Goal: Task Accomplishment & Management: Manage account settings

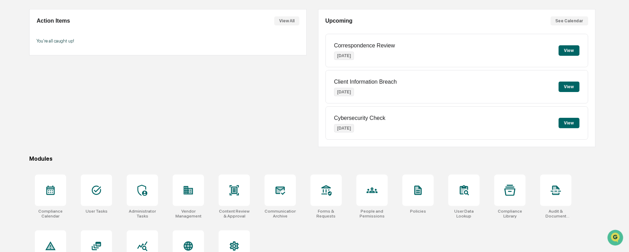
scroll to position [84, 0]
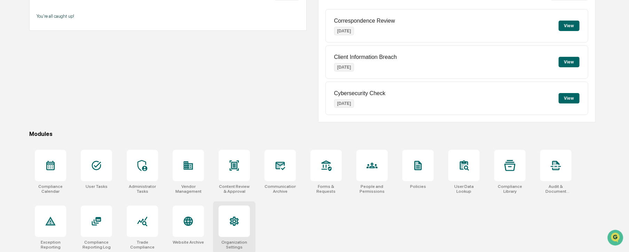
click at [229, 217] on icon at bounding box center [234, 221] width 11 height 11
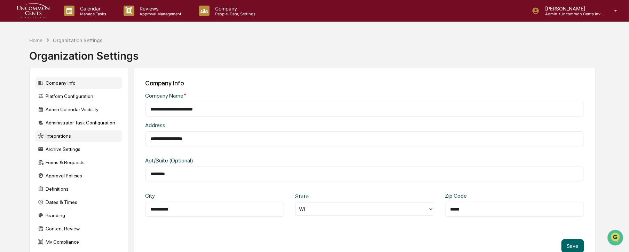
click at [58, 136] on div "Integrations" at bounding box center [78, 136] width 87 height 13
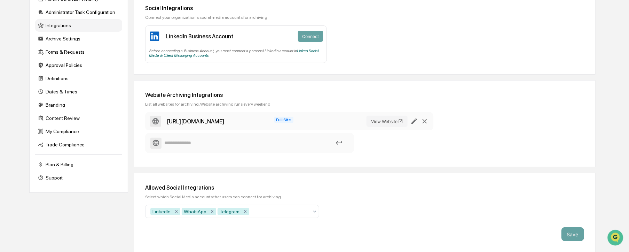
scroll to position [109, 0]
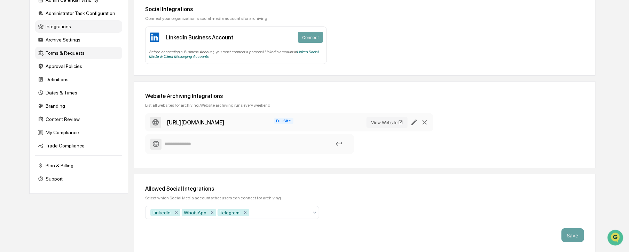
click at [63, 52] on div "Forms & Requests" at bounding box center [78, 53] width 87 height 13
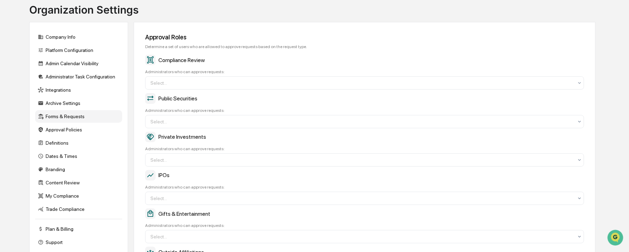
scroll to position [43, 0]
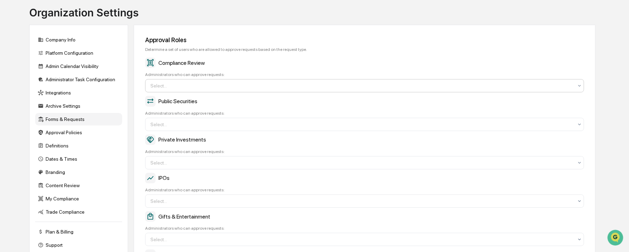
click at [163, 87] on div at bounding box center [361, 85] width 423 height 7
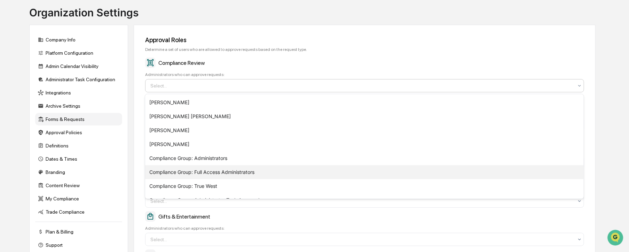
click at [216, 173] on div "Compliance Group: Full Access Administrators" at bounding box center [364, 172] width 439 height 14
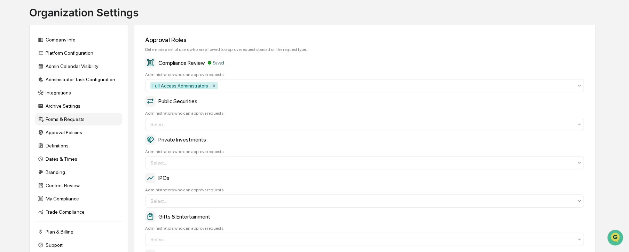
click at [308, 69] on div "Compliance Review Saved Administrators who can approve requests: Full Access Ad…" at bounding box center [364, 74] width 439 height 35
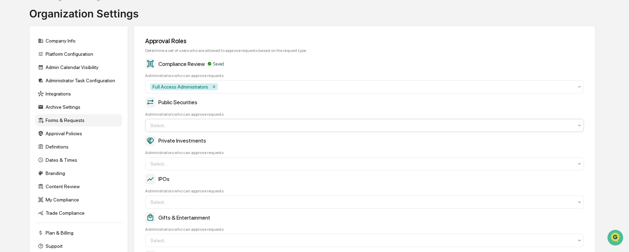
scroll to position [42, 0]
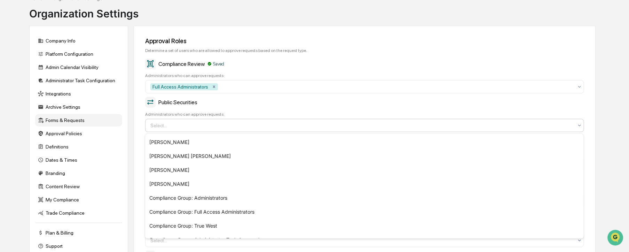
click at [177, 125] on div at bounding box center [361, 125] width 423 height 7
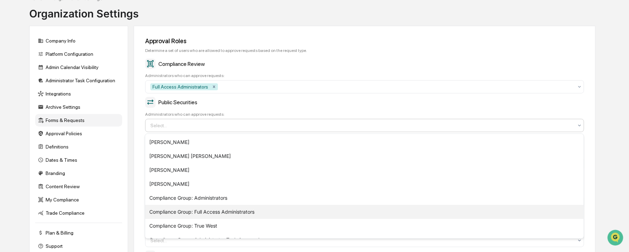
click at [249, 213] on div "Compliance Group: Full Access Administrators" at bounding box center [364, 212] width 439 height 14
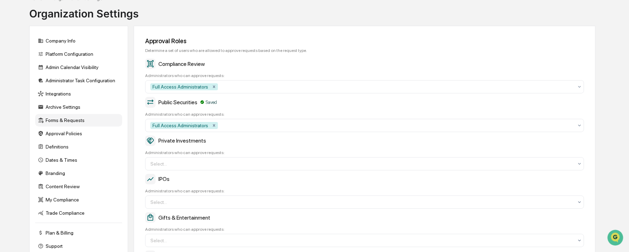
click at [501, 63] on div "Compliance Review" at bounding box center [364, 63] width 439 height 10
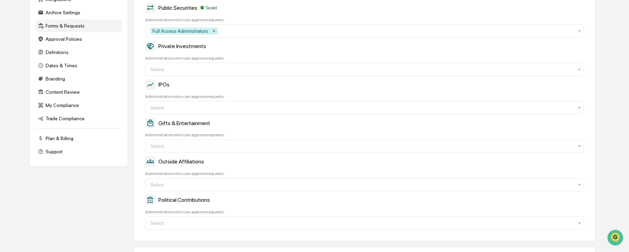
scroll to position [140, 0]
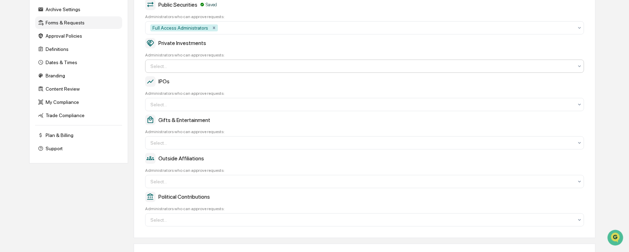
click at [191, 64] on div at bounding box center [361, 66] width 423 height 7
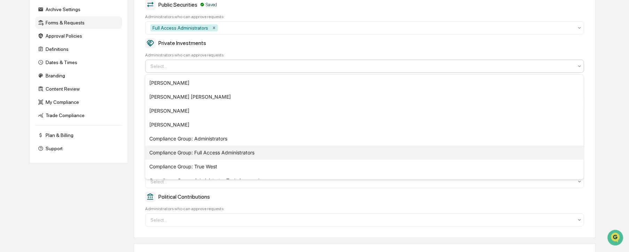
click at [195, 152] on div "Compliance Group: Full Access Administrators" at bounding box center [364, 153] width 439 height 14
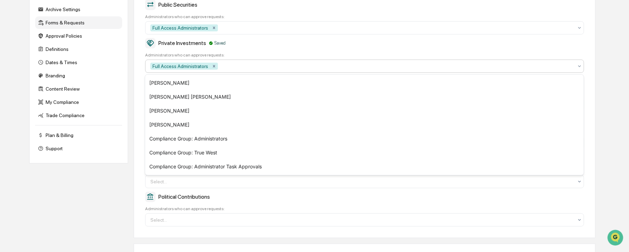
click at [250, 49] on div "Private Investments Saved Administrators who can approve requests: option Compl…" at bounding box center [364, 55] width 439 height 35
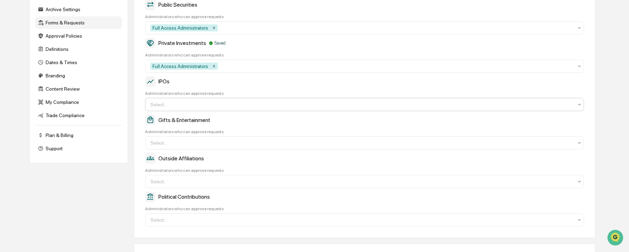
click at [194, 105] on div at bounding box center [361, 104] width 423 height 7
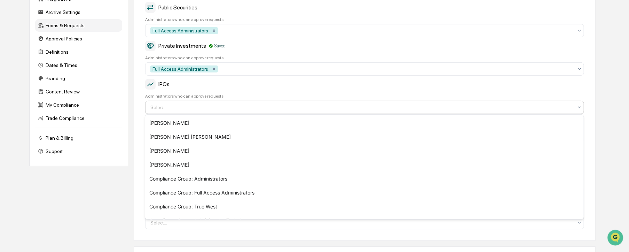
click at [196, 104] on div "Select..." at bounding box center [362, 107] width 430 height 11
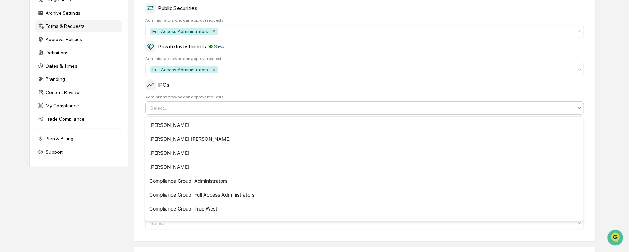
click at [196, 104] on div "Select..." at bounding box center [362, 107] width 430 height 11
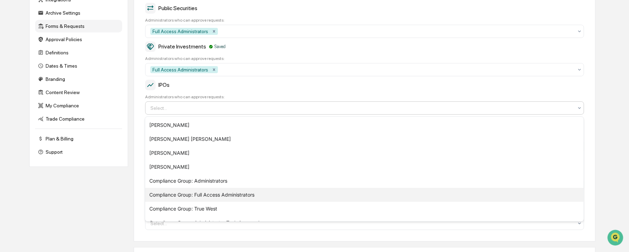
click at [206, 194] on div "Compliance Group: Full Access Administrators" at bounding box center [364, 195] width 439 height 14
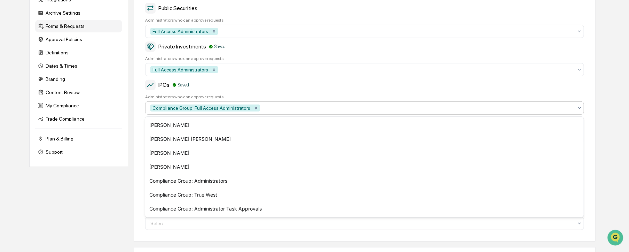
click at [280, 96] on div "Administrators who can approve requests:" at bounding box center [364, 96] width 439 height 5
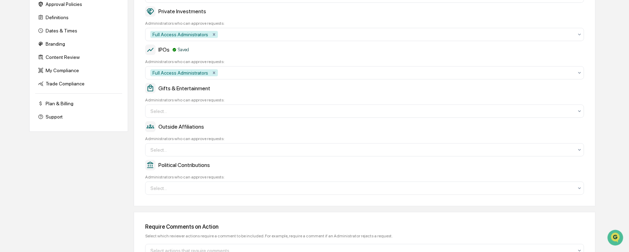
scroll to position [199, 0]
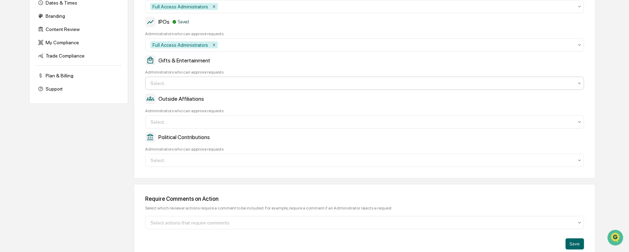
click at [198, 86] on div at bounding box center [361, 83] width 423 height 7
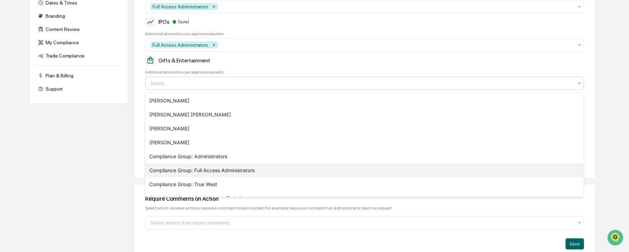
click at [197, 170] on div "Compliance Group: Full Access Administrators" at bounding box center [364, 170] width 439 height 14
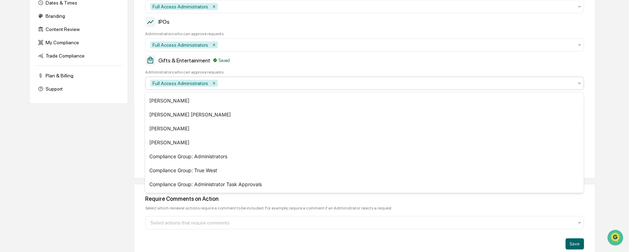
click at [247, 68] on div "Gifts & Entertainment Saved Administrators who can approve requests: option Com…" at bounding box center [364, 72] width 439 height 35
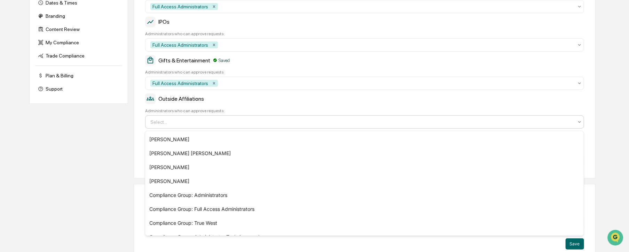
click at [188, 123] on div at bounding box center [361, 121] width 423 height 7
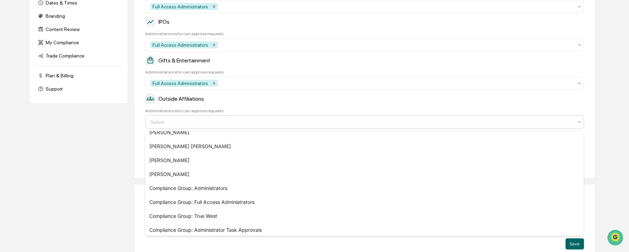
scroll to position [10, 0]
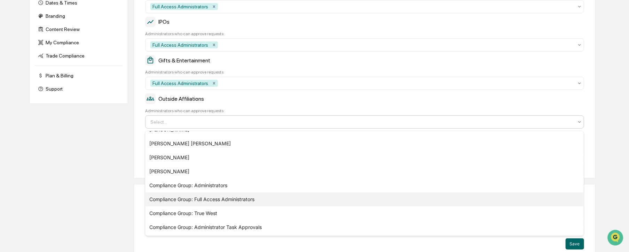
click at [245, 201] on div "Compliance Group: Full Access Administrators" at bounding box center [364, 199] width 439 height 14
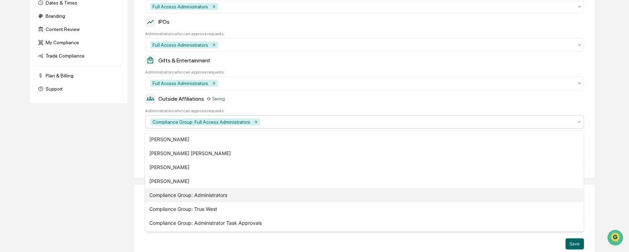
scroll to position [0, 0]
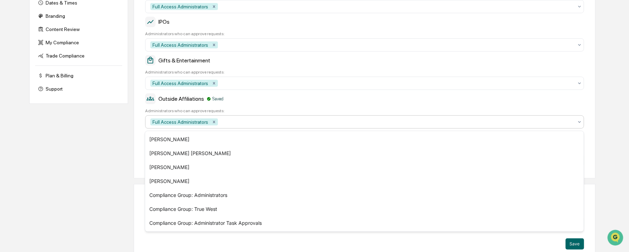
click at [290, 123] on div at bounding box center [396, 121] width 354 height 7
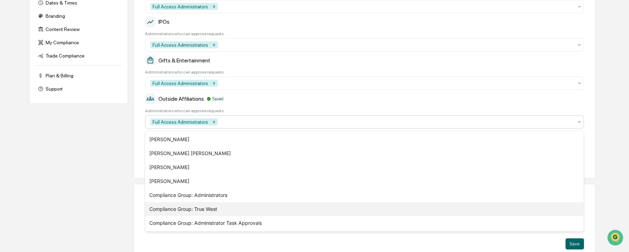
click at [207, 209] on div "Compliance Group: True West" at bounding box center [364, 209] width 439 height 14
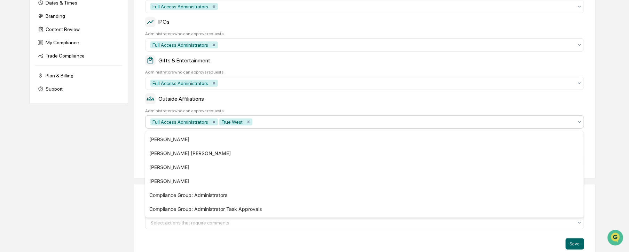
scroll to position [209, 0]
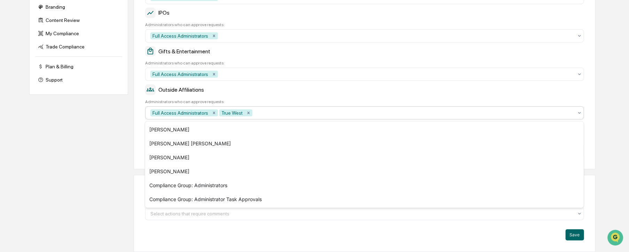
click at [293, 95] on div "Outside Affiliations Administrators who can approve requests: option Compliance…" at bounding box center [364, 101] width 439 height 35
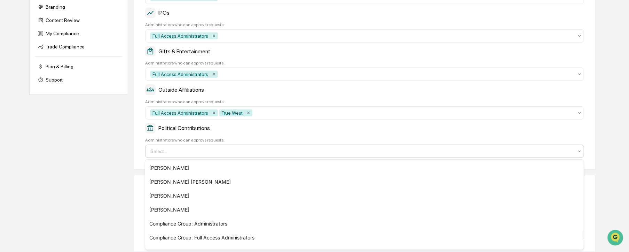
click at [207, 150] on div at bounding box center [361, 151] width 423 height 7
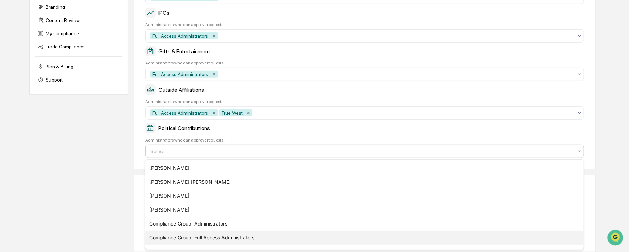
click at [243, 238] on div "Compliance Group: Full Access Administrators" at bounding box center [364, 237] width 439 height 14
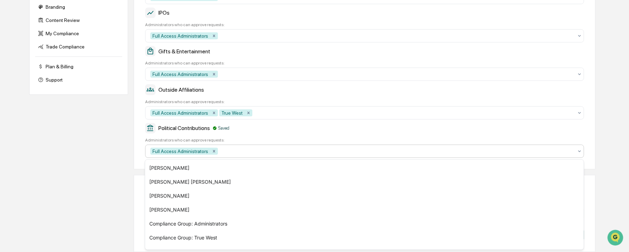
click at [487, 128] on div "Political Contributions Saved" at bounding box center [364, 128] width 439 height 10
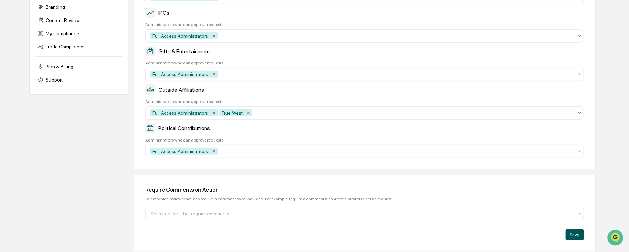
click at [576, 236] on button "Save" at bounding box center [575, 234] width 18 height 11
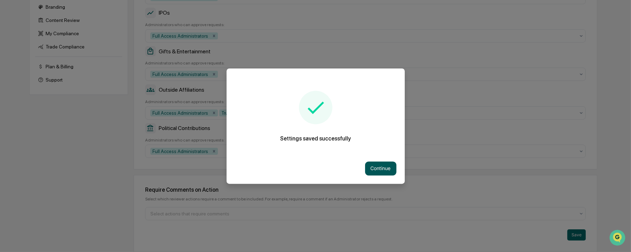
click at [381, 169] on button "Continue" at bounding box center [380, 168] width 31 height 14
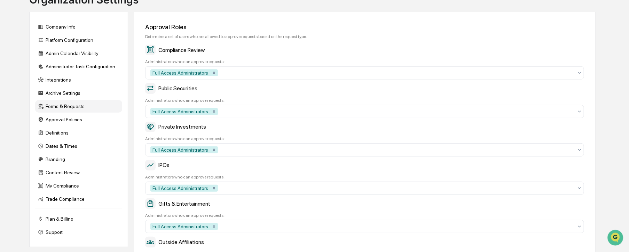
scroll to position [56, 0]
click at [60, 174] on div "Content Review" at bounding box center [78, 172] width 87 height 13
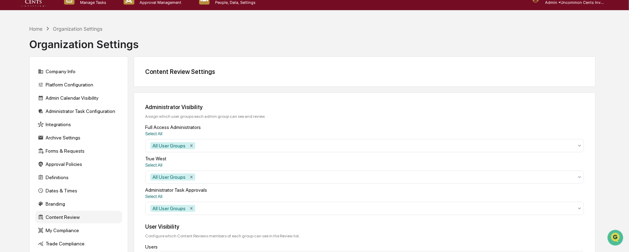
scroll to position [0, 0]
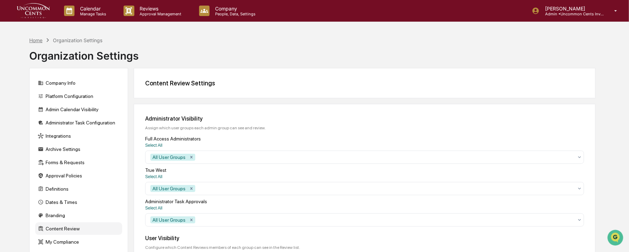
click at [35, 40] on div "Home" at bounding box center [35, 40] width 13 height 6
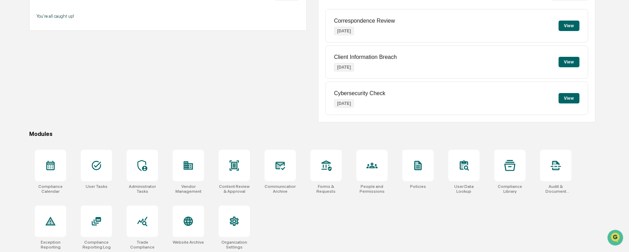
scroll to position [12, 0]
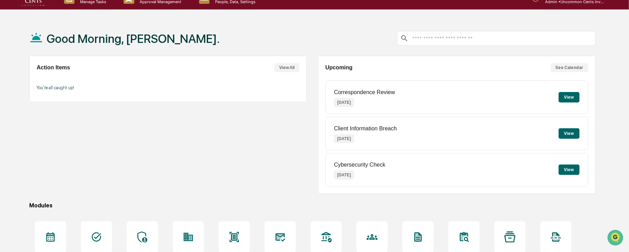
click at [627, 80] on div "Good Morning, Bridget. Action Items View All You're all caught up! Upcoming See…" at bounding box center [314, 173] width 629 height 304
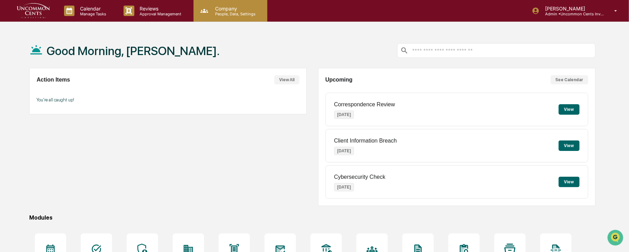
click at [222, 10] on p "Company" at bounding box center [234, 9] width 49 height 6
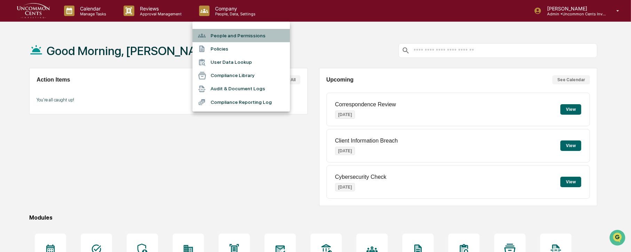
click at [221, 36] on li "People and Permissions" at bounding box center [241, 35] width 97 height 13
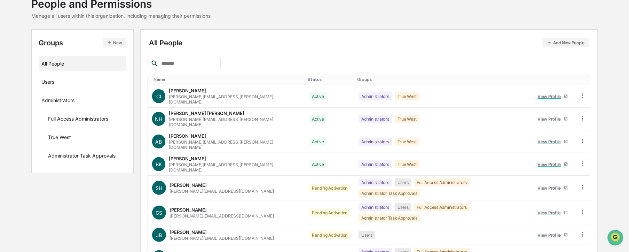
scroll to position [47, 0]
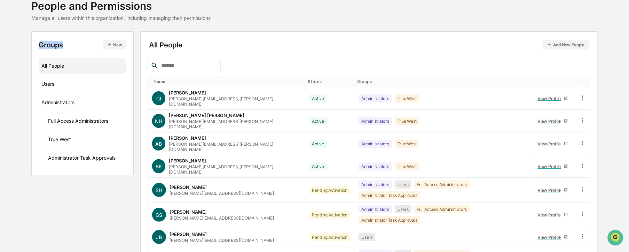
drag, startPoint x: 65, startPoint y: 46, endPoint x: 39, endPoint y: 46, distance: 25.8
click at [39, 46] on div "Groups New" at bounding box center [82, 44] width 87 height 9
click at [114, 46] on button "New" at bounding box center [114, 44] width 23 height 9
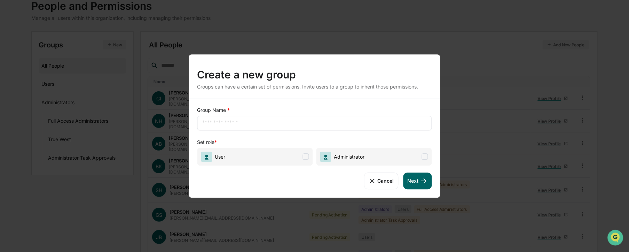
click at [244, 122] on input "text" at bounding box center [314, 122] width 225 height 7
click at [239, 159] on span "User" at bounding box center [255, 157] width 116 height 18
click at [367, 76] on div "Create a new group" at bounding box center [314, 72] width 235 height 18
click at [224, 126] on input "text" at bounding box center [314, 122] width 225 height 7
type input "**********"
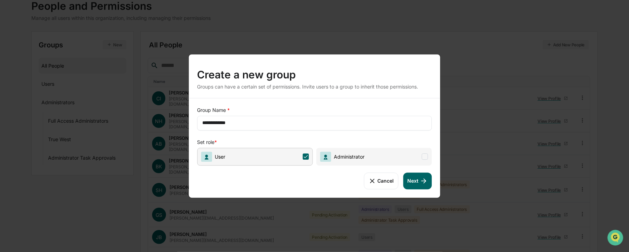
click at [418, 183] on button "Next" at bounding box center [418, 180] width 29 height 17
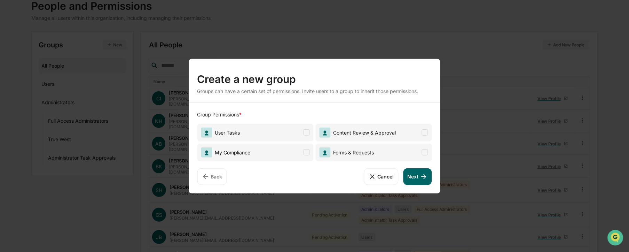
drag, startPoint x: 304, startPoint y: 133, endPoint x: 305, endPoint y: 149, distance: 16.7
click at [304, 133] on span at bounding box center [306, 132] width 6 height 6
drag, startPoint x: 305, startPoint y: 150, endPoint x: 410, endPoint y: 145, distance: 104.9
click at [305, 151] on span at bounding box center [306, 152] width 6 height 6
click at [426, 134] on span at bounding box center [425, 132] width 6 height 6
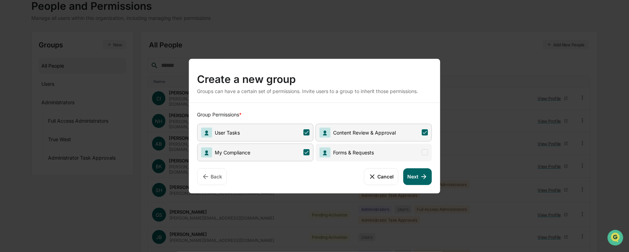
click at [424, 152] on span at bounding box center [425, 152] width 6 height 6
click at [418, 177] on button "Next" at bounding box center [418, 176] width 29 height 17
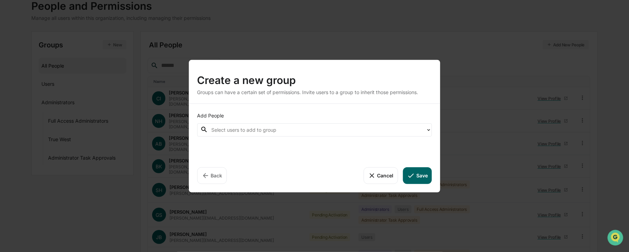
click at [226, 133] on div at bounding box center [316, 130] width 211 height 8
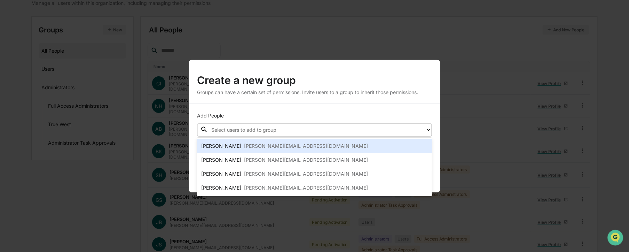
scroll to position [70, 0]
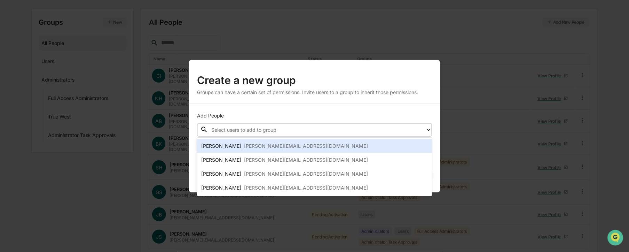
click at [227, 146] on div "Sheena Hanson" at bounding box center [221, 146] width 40 height 8
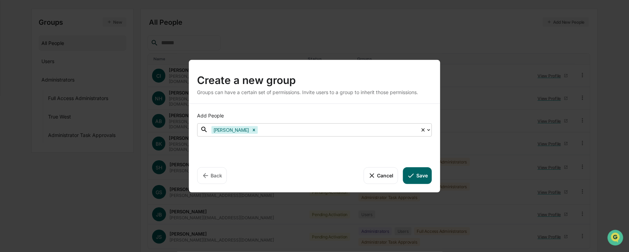
click at [276, 128] on div at bounding box center [338, 130] width 158 height 8
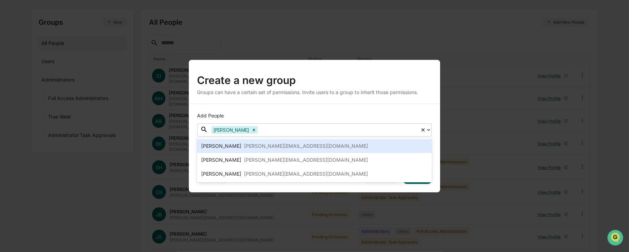
click at [270, 130] on div at bounding box center [338, 130] width 158 height 8
click at [253, 149] on div "greg@uncommoncentsinvesting.com" at bounding box center [306, 146] width 124 height 8
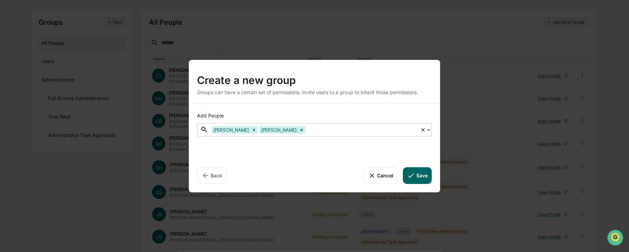
click at [307, 128] on div at bounding box center [362, 130] width 110 height 8
click at [320, 133] on div at bounding box center [362, 130] width 110 height 8
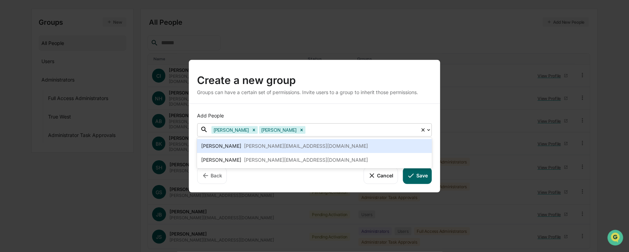
click at [295, 147] on div "john@uncommoncentsinvesting.com" at bounding box center [306, 146] width 124 height 8
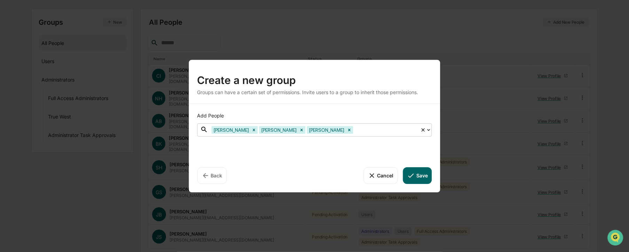
click at [354, 127] on div at bounding box center [385, 130] width 63 height 8
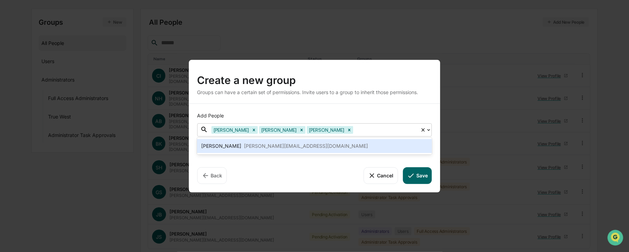
drag, startPoint x: 340, startPoint y: 130, endPoint x: 345, endPoint y: 138, distance: 9.8
click at [342, 135] on div "Sheena Hanson Gregory Snyder John Berkley" at bounding box center [314, 129] width 213 height 11
click at [335, 147] on div "Joyce Schneider joyce@uncommoncentsinvesting.com" at bounding box center [314, 146] width 227 height 8
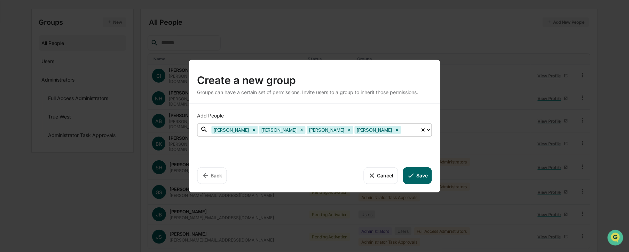
click at [416, 176] on button "Save" at bounding box center [417, 175] width 29 height 17
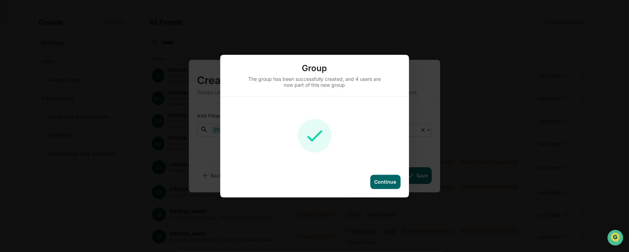
click at [389, 183] on div "Continue" at bounding box center [386, 182] width 22 height 6
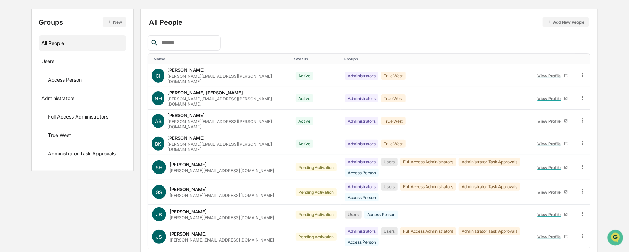
click at [113, 21] on button "New" at bounding box center [114, 21] width 23 height 9
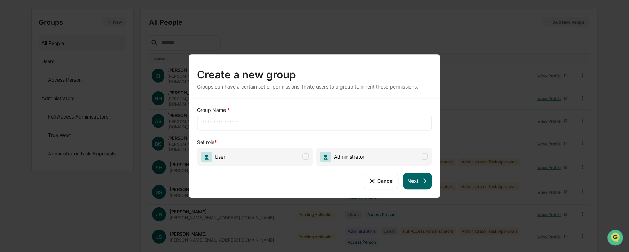
click at [214, 126] on input "text" at bounding box center [314, 122] width 225 height 7
type input "********"
click at [307, 159] on span at bounding box center [306, 156] width 6 height 6
click at [428, 159] on span at bounding box center [425, 156] width 6 height 6
click at [425, 157] on icon at bounding box center [425, 156] width 4 height 3
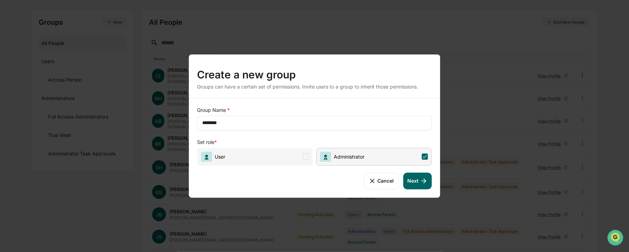
click at [427, 155] on icon at bounding box center [425, 156] width 6 height 6
click at [306, 156] on span at bounding box center [306, 156] width 6 height 6
click at [416, 182] on button "Next" at bounding box center [418, 180] width 29 height 17
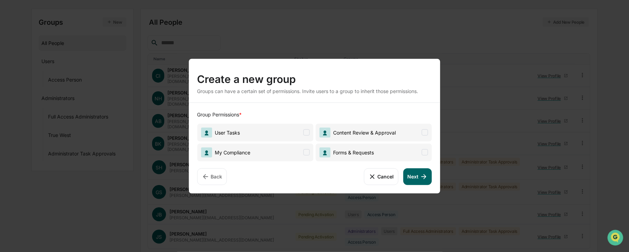
drag, startPoint x: 307, startPoint y: 133, endPoint x: 306, endPoint y: 139, distance: 6.0
click at [307, 134] on span at bounding box center [306, 132] width 6 height 6
drag, startPoint x: 304, startPoint y: 152, endPoint x: 322, endPoint y: 152, distance: 17.4
click at [305, 152] on span at bounding box center [306, 152] width 6 height 6
click at [427, 130] on span at bounding box center [425, 132] width 6 height 6
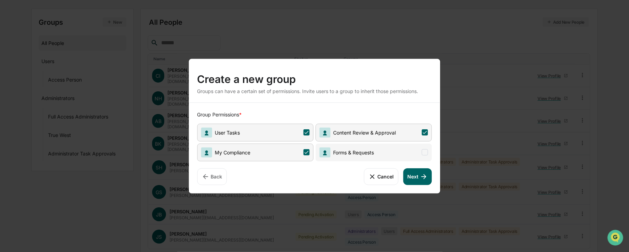
click at [423, 153] on span at bounding box center [425, 152] width 6 height 6
click at [421, 173] on icon at bounding box center [424, 176] width 8 height 8
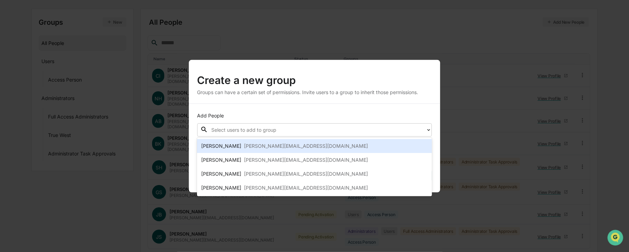
click at [252, 133] on div at bounding box center [316, 130] width 211 height 8
click at [233, 145] on div "Sheena Hanson" at bounding box center [221, 146] width 40 height 8
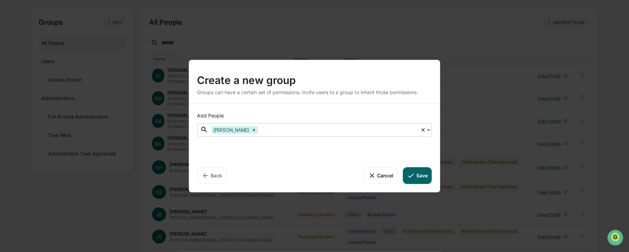
click at [266, 127] on div at bounding box center [338, 130] width 158 height 8
click at [266, 130] on div at bounding box center [338, 130] width 158 height 8
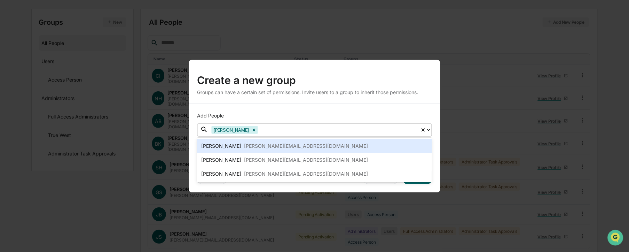
click at [251, 148] on div "greg@uncommoncentsinvesting.com" at bounding box center [306, 146] width 124 height 8
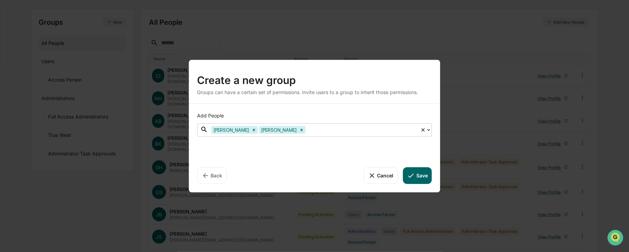
click at [319, 130] on div at bounding box center [362, 130] width 110 height 8
click at [320, 128] on div at bounding box center [362, 130] width 110 height 8
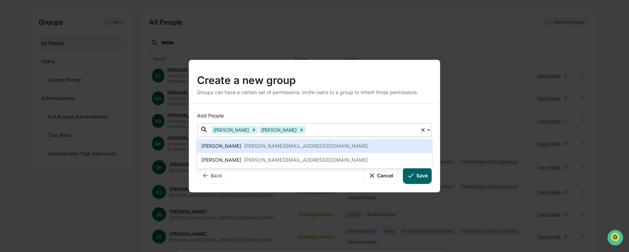
click at [290, 146] on div "john@uncommoncentsinvesting.com" at bounding box center [306, 146] width 124 height 8
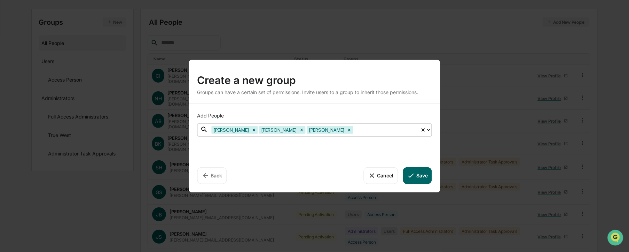
click at [425, 176] on button "Save" at bounding box center [417, 175] width 29 height 17
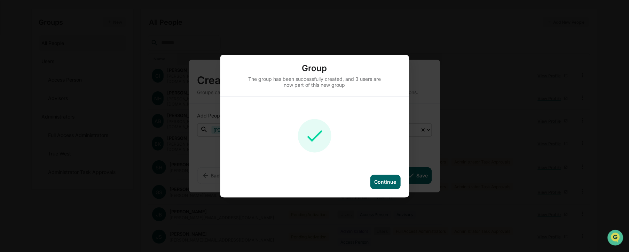
click at [386, 181] on div "Continue" at bounding box center [386, 182] width 22 height 6
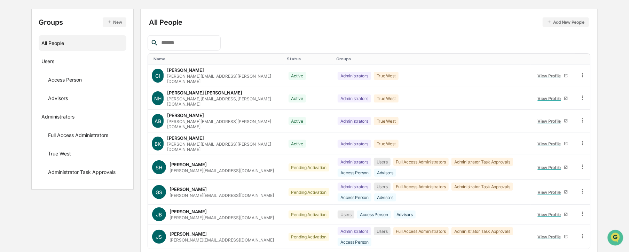
scroll to position [0, 0]
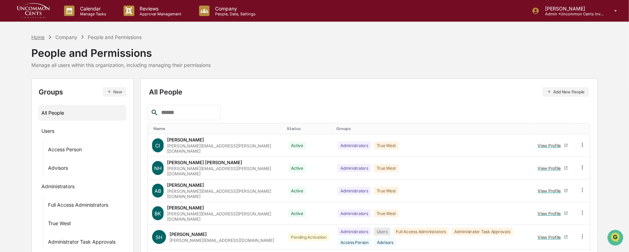
click at [37, 36] on div "Home" at bounding box center [37, 37] width 13 height 6
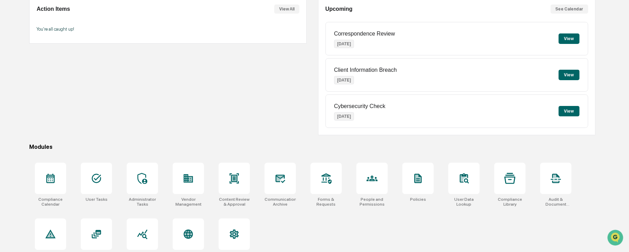
scroll to position [84, 0]
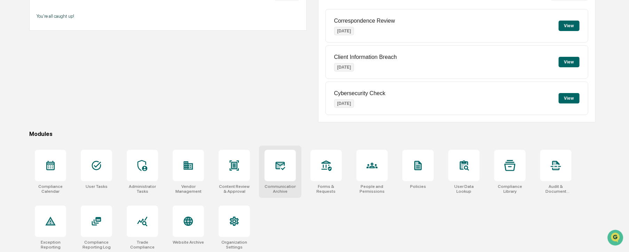
click at [292, 165] on div at bounding box center [280, 165] width 31 height 31
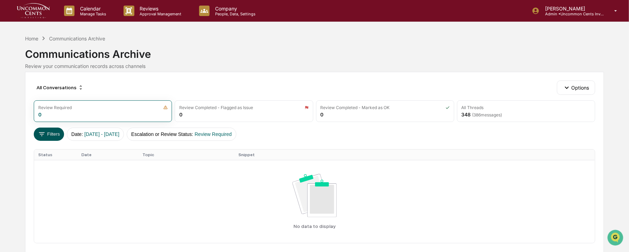
click at [54, 137] on button "Filters" at bounding box center [49, 133] width 30 height 13
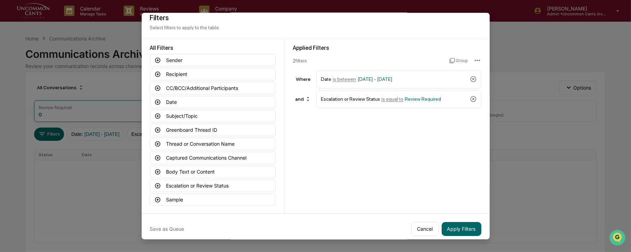
scroll to position [12, 0]
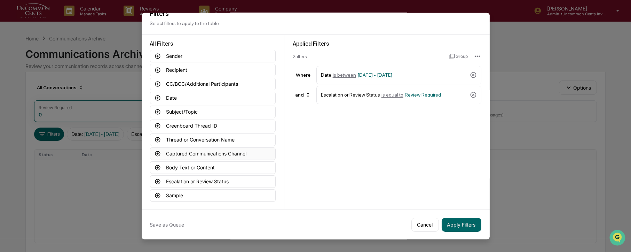
click at [214, 152] on button "Captured Communications Channel" at bounding box center [213, 153] width 126 height 13
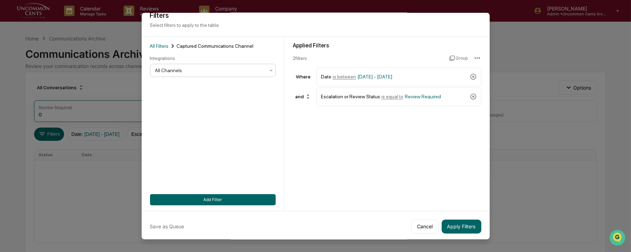
scroll to position [9, 0]
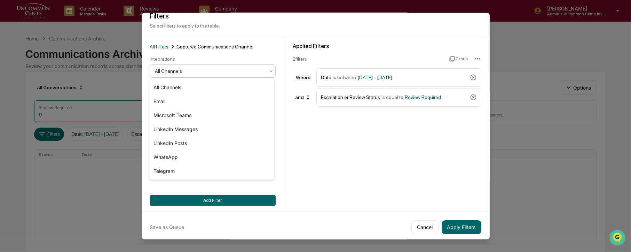
click at [177, 72] on div at bounding box center [210, 70] width 110 height 7
click at [166, 102] on div "Email" at bounding box center [211, 101] width 125 height 14
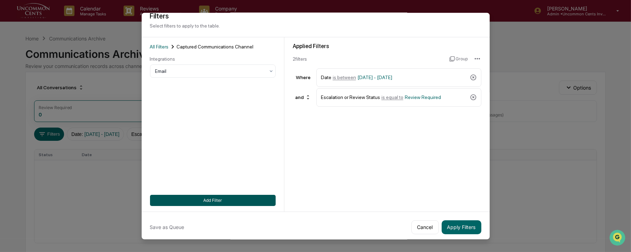
click at [188, 200] on button "Add Filter" at bounding box center [213, 199] width 126 height 11
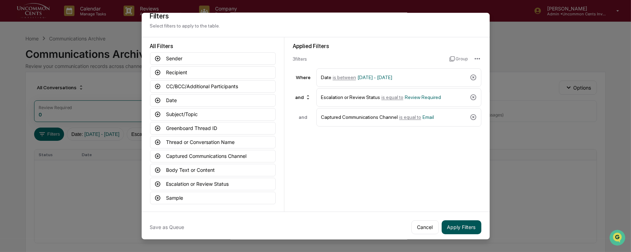
click at [470, 228] on button "Apply Filters" at bounding box center [462, 227] width 40 height 14
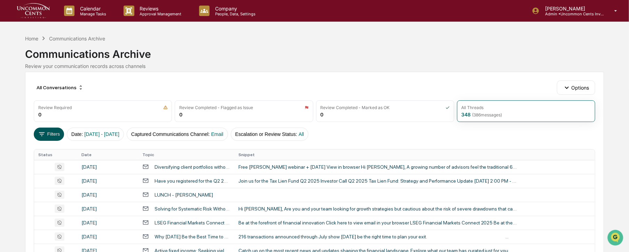
click at [49, 133] on button "Filters" at bounding box center [49, 133] width 30 height 13
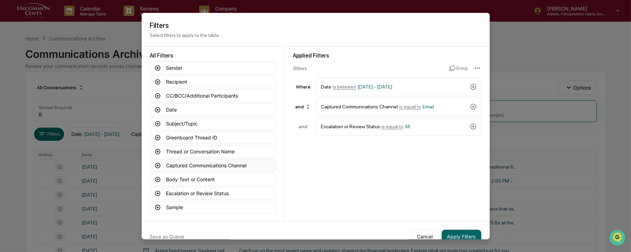
click at [177, 163] on button "Captured Communications Channel" at bounding box center [213, 165] width 126 height 13
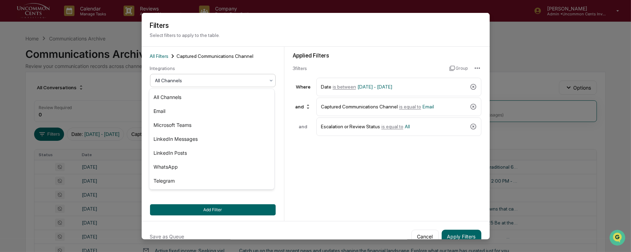
click at [218, 84] on div at bounding box center [210, 80] width 110 height 7
click at [174, 124] on div "Microsoft Teams" at bounding box center [211, 125] width 125 height 14
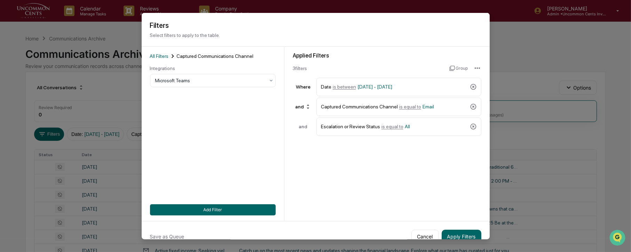
drag, startPoint x: 214, startPoint y: 207, endPoint x: 238, endPoint y: 111, distance: 99.1
click at [238, 111] on div "All Filters Captured Communications Channel Integrations Microsoft Teams Add Fi…" at bounding box center [213, 133] width 126 height 163
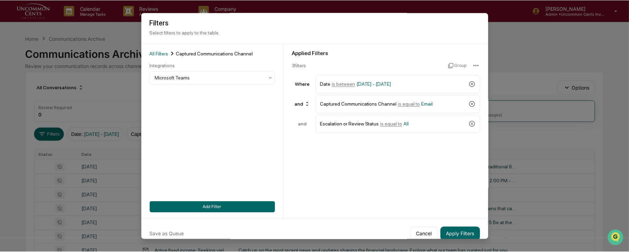
scroll to position [12, 0]
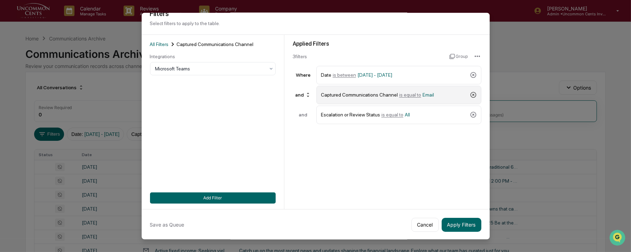
click at [473, 95] on icon at bounding box center [473, 94] width 7 height 7
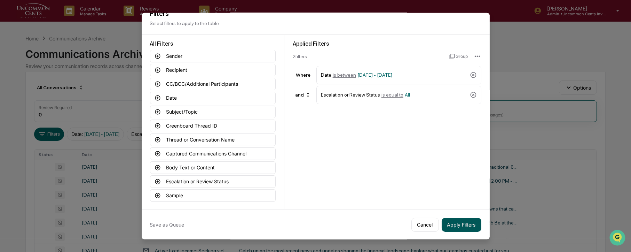
click at [459, 222] on button "Apply Filters" at bounding box center [462, 224] width 40 height 14
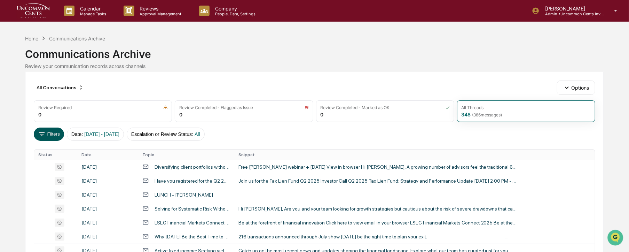
click at [49, 134] on button "Filters" at bounding box center [49, 133] width 30 height 13
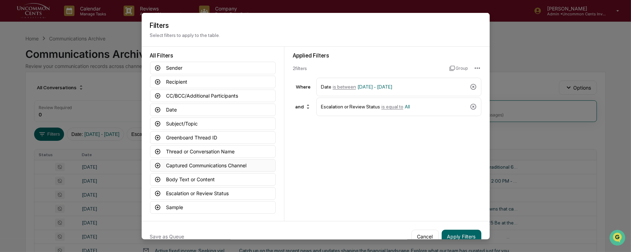
click at [191, 162] on button "Captured Communications Channel" at bounding box center [213, 165] width 126 height 13
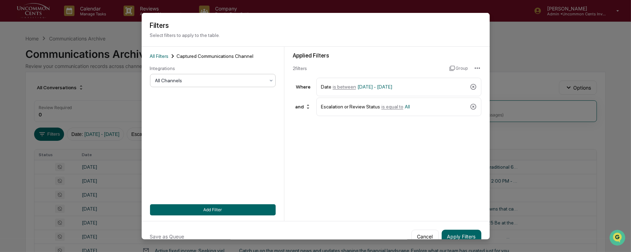
click at [180, 85] on div "All Channels" at bounding box center [213, 79] width 126 height 13
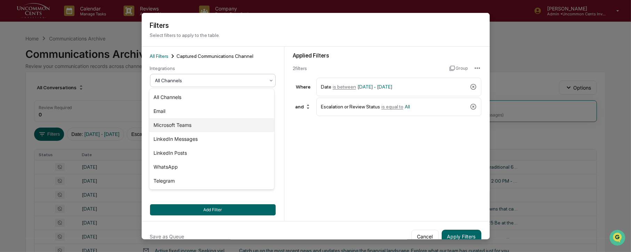
click at [179, 126] on div "Microsoft Teams" at bounding box center [211, 125] width 125 height 14
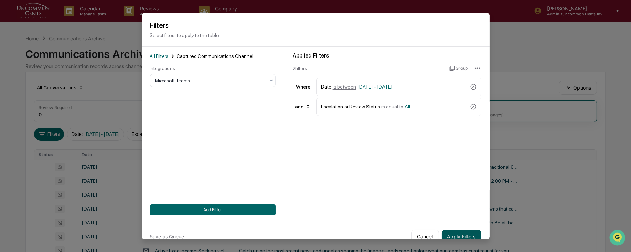
click at [456, 233] on button "Apply Filters" at bounding box center [462, 236] width 40 height 14
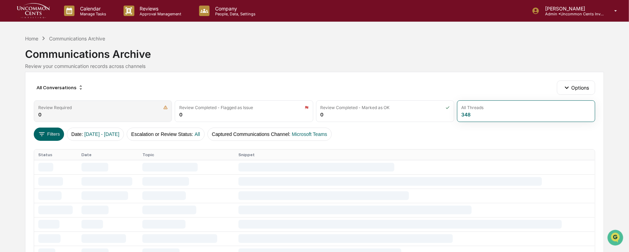
click at [81, 112] on div "Review Required 0" at bounding box center [103, 111] width 138 height 22
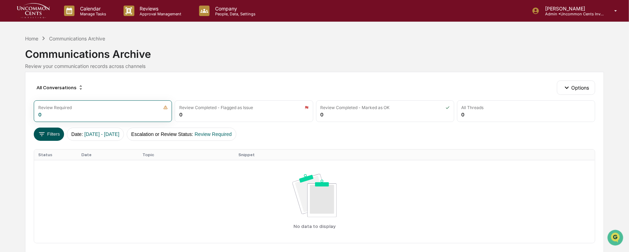
click at [43, 132] on icon at bounding box center [42, 134] width 6 height 4
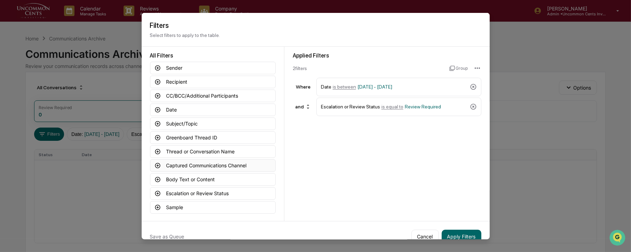
click at [183, 164] on button "Captured Communications Channel" at bounding box center [213, 165] width 126 height 13
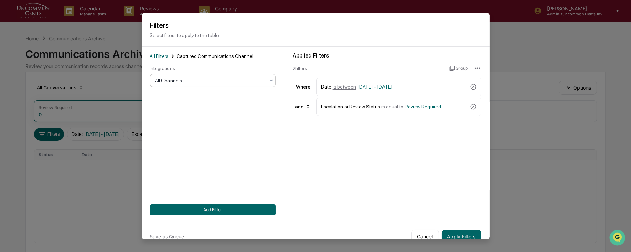
click at [173, 74] on div "All Channels" at bounding box center [213, 79] width 126 height 13
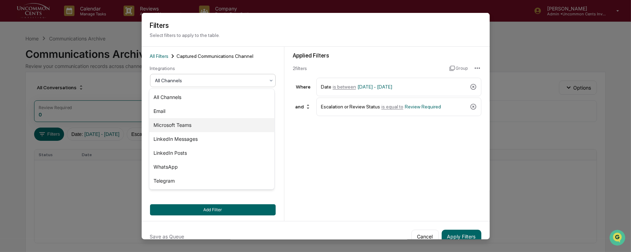
click at [174, 124] on div "Microsoft Teams" at bounding box center [211, 125] width 125 height 14
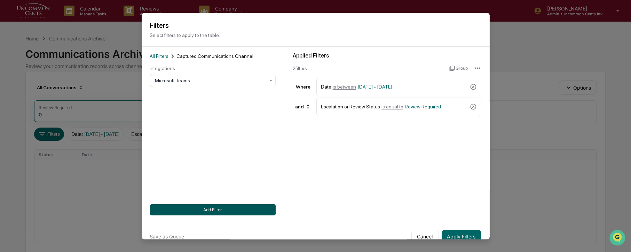
click at [235, 207] on button "Add Filter" at bounding box center [213, 209] width 126 height 11
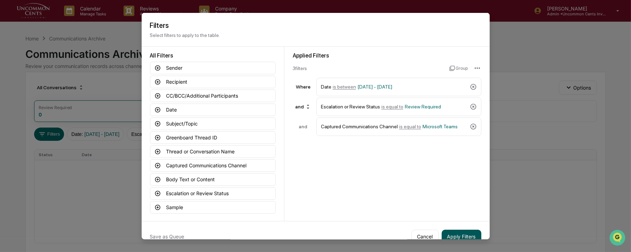
click at [460, 237] on button "Apply Filters" at bounding box center [462, 236] width 40 height 14
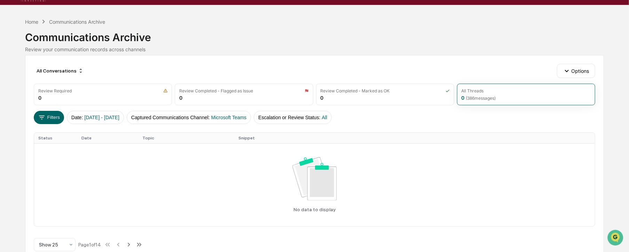
scroll to position [8, 0]
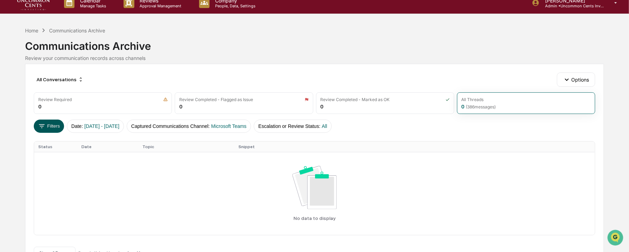
click at [50, 126] on button "Filters" at bounding box center [49, 125] width 30 height 13
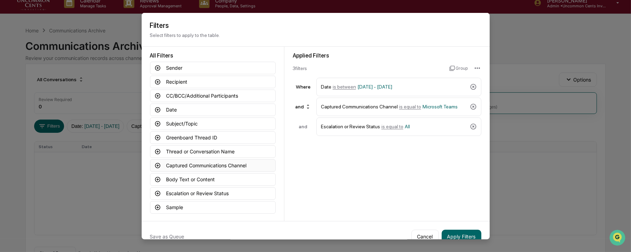
click at [208, 166] on button "Captured Communications Channel" at bounding box center [213, 165] width 126 height 13
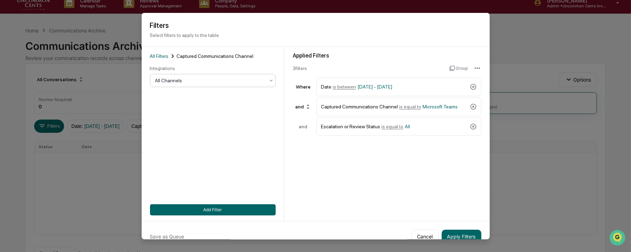
click at [194, 81] on div at bounding box center [210, 80] width 110 height 7
click at [432, 236] on button "Cancel" at bounding box center [426, 236] width 28 height 14
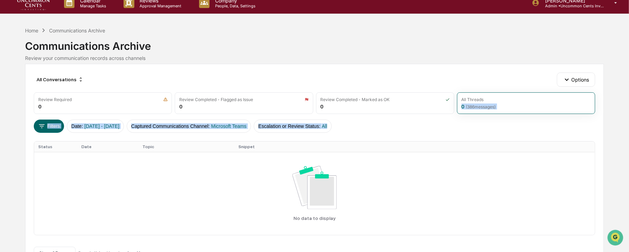
drag, startPoint x: 629, startPoint y: 129, endPoint x: 632, endPoint y: 100, distance: 29.0
click at [629, 100] on html "Calendar Manage Tasks Reviews Approval Management Company People, Data, Setting…" at bounding box center [314, 118] width 629 height 252
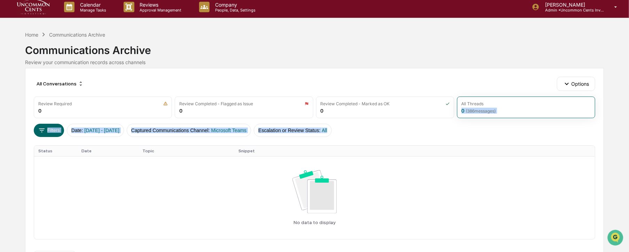
scroll to position [0, 0]
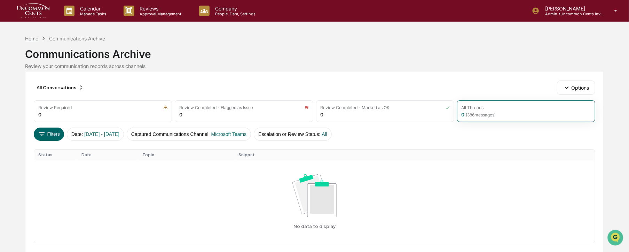
click at [35, 39] on div "Home" at bounding box center [31, 39] width 13 height 6
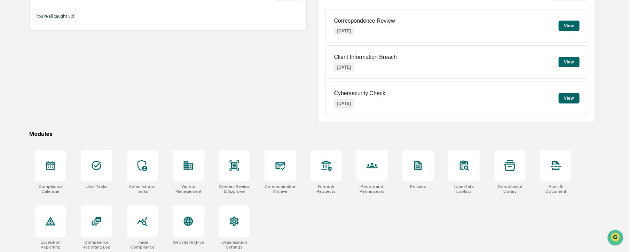
scroll to position [83, 0]
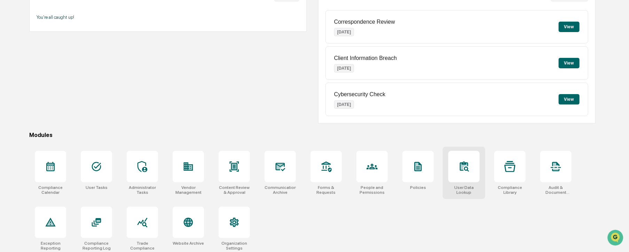
click at [466, 174] on div at bounding box center [463, 166] width 31 height 31
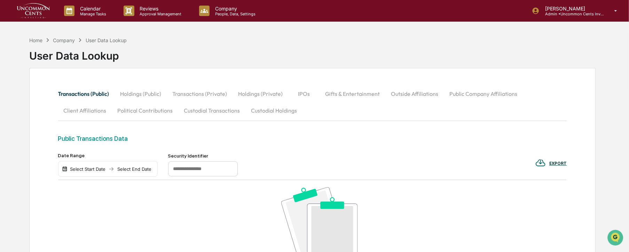
click at [201, 110] on button "Custodial Transactions" at bounding box center [212, 110] width 67 height 17
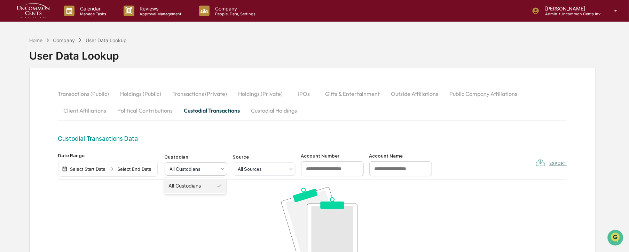
click at [204, 172] on div at bounding box center [193, 168] width 47 height 7
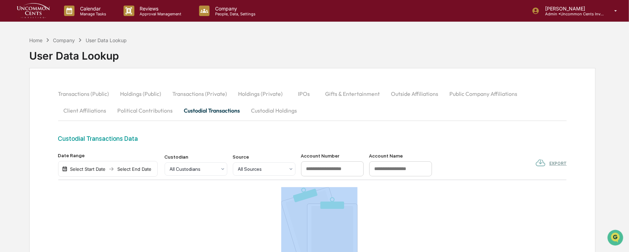
drag, startPoint x: 629, startPoint y: 159, endPoint x: 625, endPoint y: 189, distance: 30.2
click at [625, 189] on div "Home Company User Data Lookup User Data Lookup Transactions (Public) Holdings (…" at bounding box center [314, 207] width 629 height 349
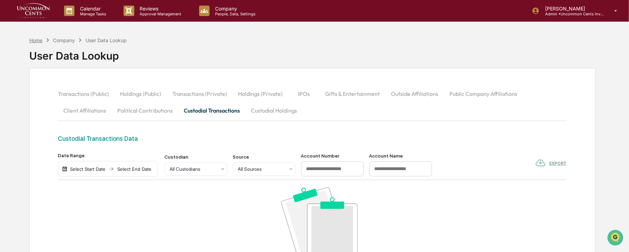
click at [35, 39] on div "Home" at bounding box center [35, 40] width 13 height 6
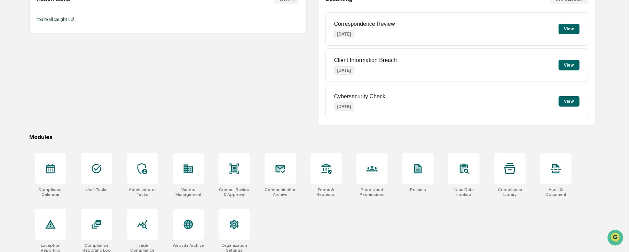
scroll to position [81, 0]
click at [104, 178] on div at bounding box center [96, 167] width 31 height 31
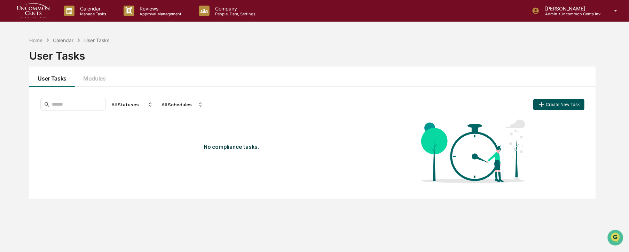
click at [563, 107] on button "Create New Task" at bounding box center [558, 104] width 51 height 11
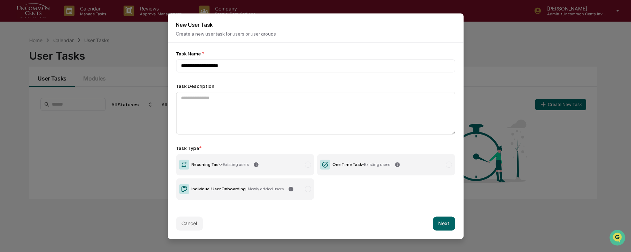
type input "**********"
click at [198, 102] on textarea at bounding box center [315, 113] width 279 height 42
click at [213, 165] on div "Recurring Task - Existing users" at bounding box center [220, 164] width 57 height 5
click at [441, 224] on button "Next" at bounding box center [444, 223] width 22 height 14
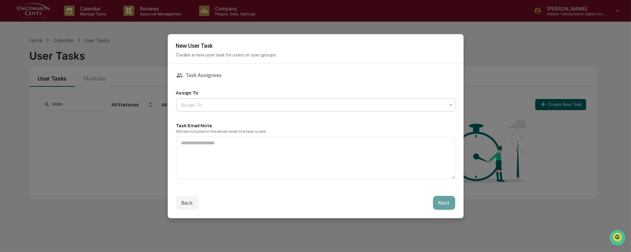
click at [193, 107] on div at bounding box center [312, 104] width 263 height 7
click at [207, 134] on div "Access Person" at bounding box center [316, 135] width 279 height 14
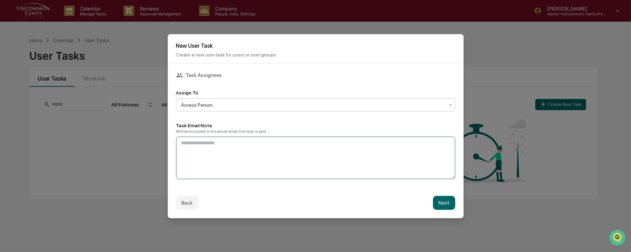
click at [209, 143] on textarea at bounding box center [315, 157] width 279 height 42
type textarea "**********"
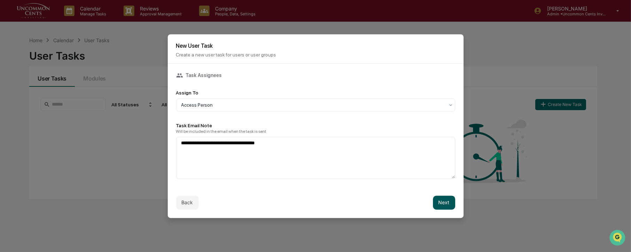
click at [447, 203] on button "Next" at bounding box center [444, 202] width 22 height 14
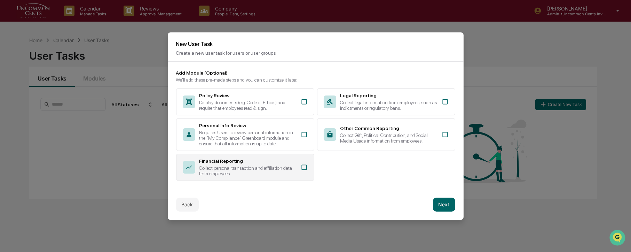
click at [301, 168] on icon at bounding box center [304, 167] width 7 height 7
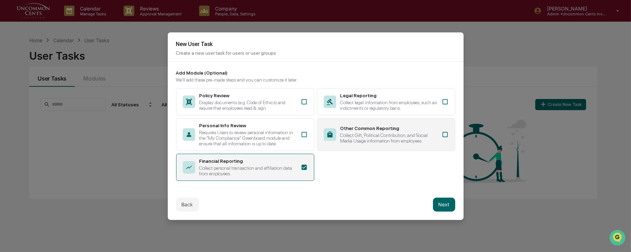
click at [445, 136] on icon at bounding box center [445, 134] width 5 height 5
click at [446, 208] on button "Next" at bounding box center [444, 204] width 22 height 14
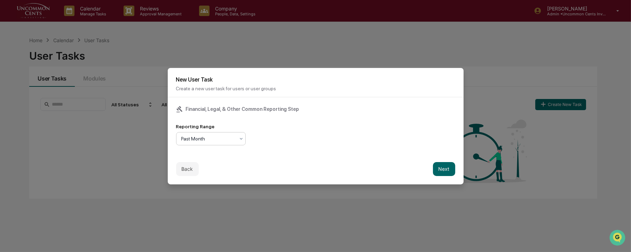
click at [225, 135] on div at bounding box center [208, 138] width 54 height 7
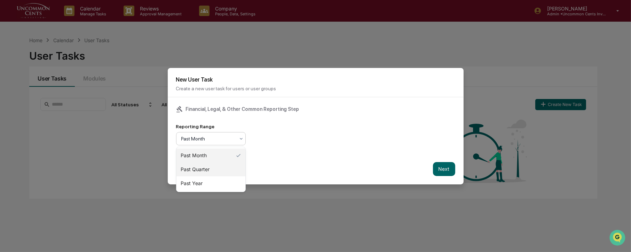
click at [211, 164] on div "Past Quarter" at bounding box center [211, 169] width 69 height 14
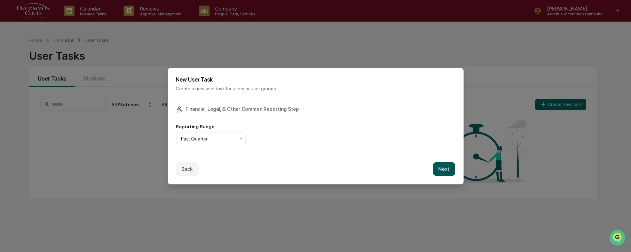
click at [448, 169] on button "Next" at bounding box center [444, 169] width 22 height 14
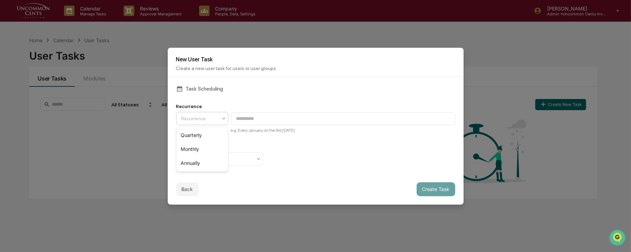
click at [211, 122] on div at bounding box center [199, 118] width 36 height 7
click at [200, 134] on div "Quarterly" at bounding box center [203, 135] width 52 height 14
type input "**********"
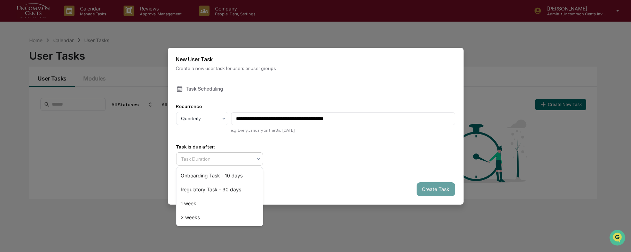
click at [237, 159] on div at bounding box center [216, 158] width 71 height 7
click at [197, 219] on div "2 weeks" at bounding box center [220, 217] width 86 height 14
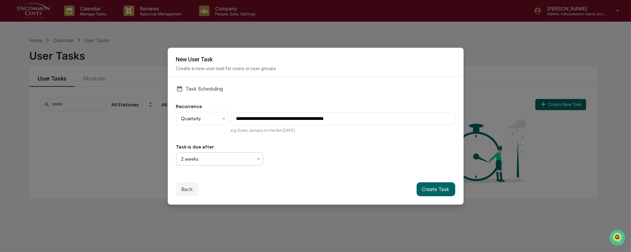
click at [313, 173] on div "**********" at bounding box center [316, 125] width 296 height 97
click at [434, 190] on button "Create Task" at bounding box center [436, 189] width 39 height 14
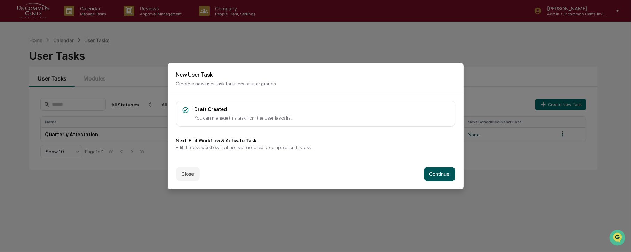
click at [446, 176] on button "Continue" at bounding box center [439, 174] width 31 height 14
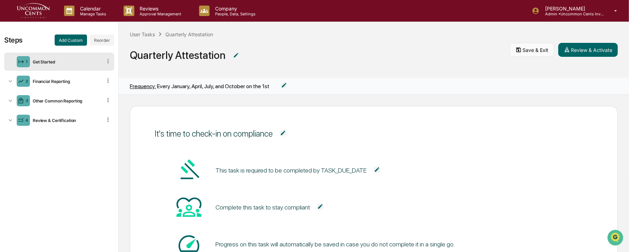
click at [527, 49] on button "Save & Exit" at bounding box center [532, 50] width 45 height 14
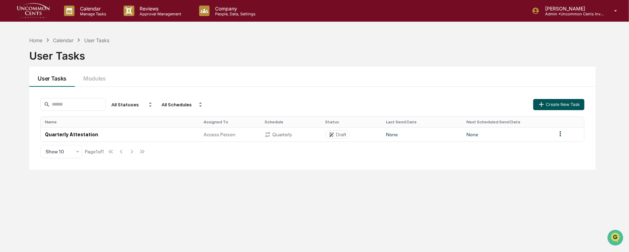
click at [553, 104] on button "Create New Task" at bounding box center [558, 104] width 51 height 11
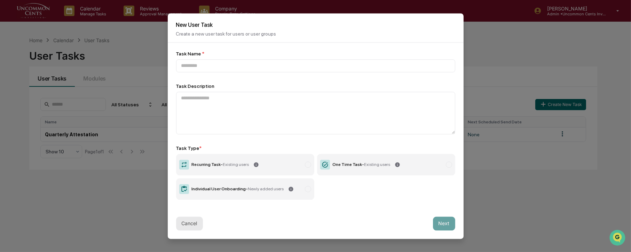
click at [188, 222] on button "Cancel" at bounding box center [189, 223] width 27 height 14
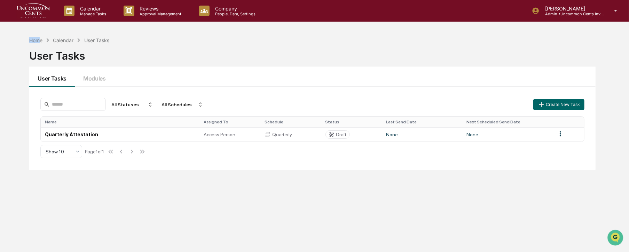
drag, startPoint x: 38, startPoint y: 40, endPoint x: 52, endPoint y: 30, distance: 17.0
click at [52, 30] on div "Calendar Manage Tasks Reviews Approval Management Company People, Data, Setting…" at bounding box center [314, 142] width 629 height 285
click at [227, 10] on p "Company" at bounding box center [234, 9] width 49 height 6
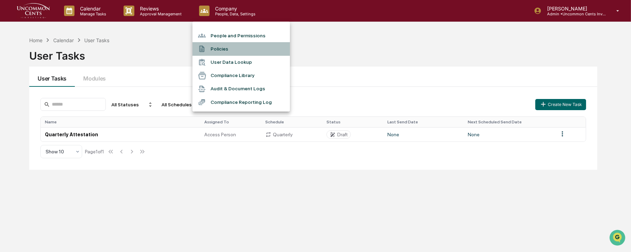
click at [216, 49] on li "Policies" at bounding box center [241, 48] width 97 height 13
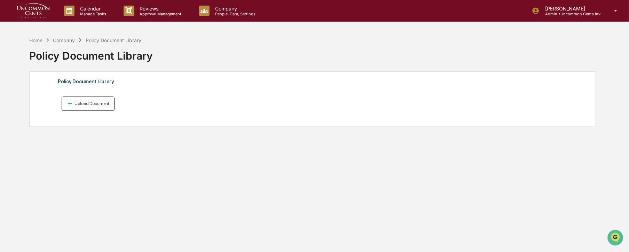
click at [75, 104] on div "Upload Document" at bounding box center [91, 103] width 36 height 5
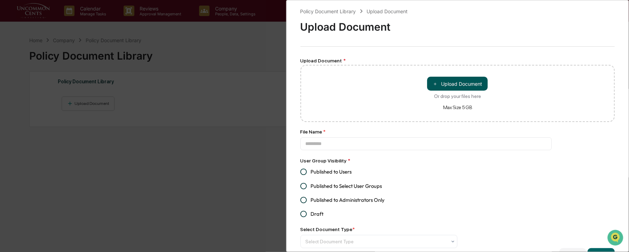
click at [478, 85] on button "＋ Upload Document" at bounding box center [457, 84] width 61 height 14
type input "**********"
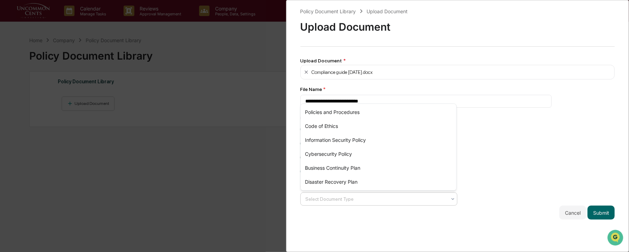
click at [360, 201] on div at bounding box center [376, 198] width 141 height 7
click at [342, 115] on div "Policies and Procedures" at bounding box center [379, 112] width 156 height 14
click at [528, 191] on div "**********" at bounding box center [457, 113] width 315 height 212
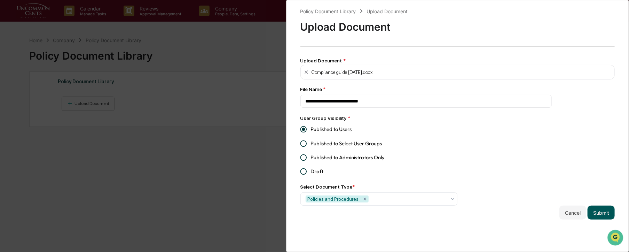
click at [600, 213] on button "Submit" at bounding box center [601, 212] width 27 height 14
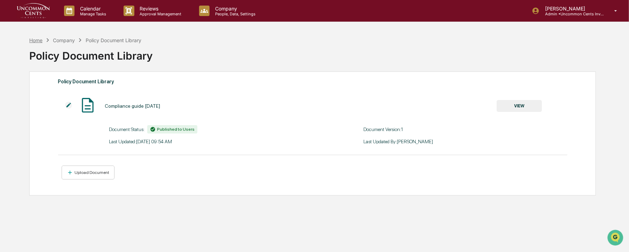
click at [40, 40] on div "Home" at bounding box center [35, 40] width 13 height 6
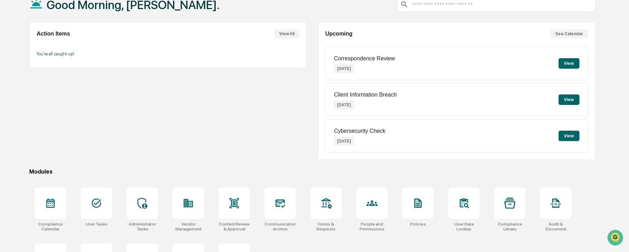
scroll to position [46, 0]
click at [99, 204] on icon at bounding box center [96, 202] width 9 height 9
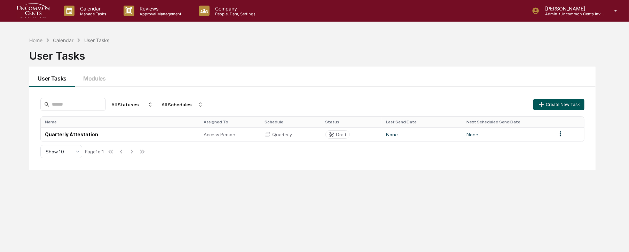
click at [558, 105] on button "Create New Task" at bounding box center [558, 104] width 51 height 11
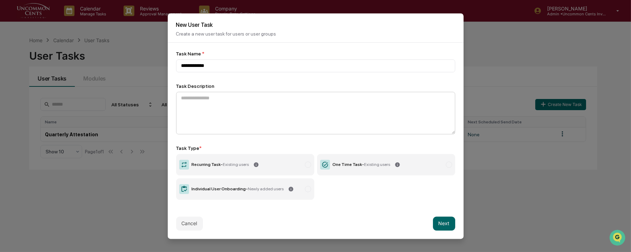
type input "**********"
click at [240, 100] on textarea at bounding box center [315, 113] width 279 height 42
drag, startPoint x: 218, startPoint y: 65, endPoint x: 172, endPoint y: 65, distance: 46.0
click at [172, 65] on div "**********" at bounding box center [316, 124] width 296 height 165
click at [182, 98] on textarea at bounding box center [315, 113] width 279 height 42
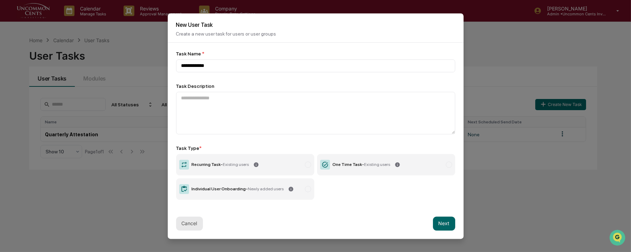
click at [190, 222] on button "Cancel" at bounding box center [189, 223] width 27 height 14
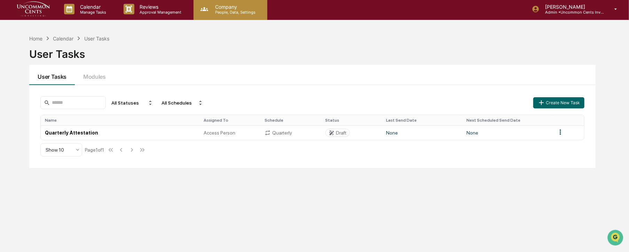
scroll to position [2, 0]
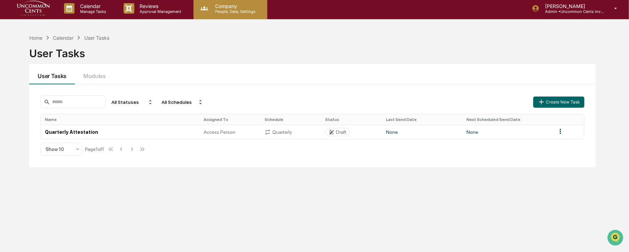
click at [220, 7] on p "Company" at bounding box center [234, 6] width 49 height 6
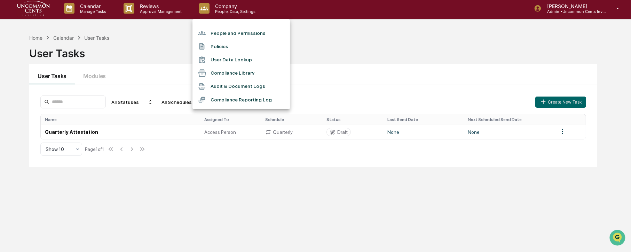
click at [215, 44] on li "Policies" at bounding box center [241, 46] width 97 height 13
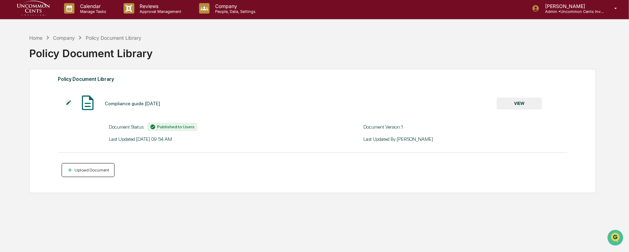
click at [89, 171] on div "Upload Document" at bounding box center [91, 169] width 36 height 5
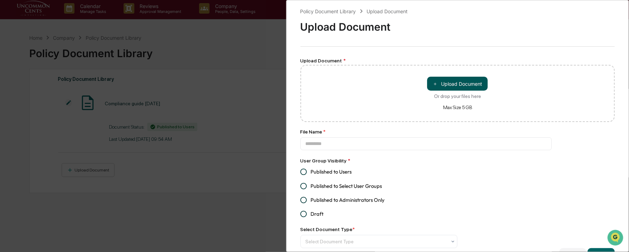
click at [457, 86] on button "＋ Upload Document" at bounding box center [457, 84] width 61 height 14
type input "**********"
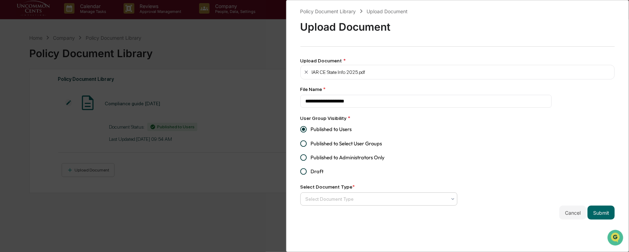
drag, startPoint x: 602, startPoint y: 216, endPoint x: 364, endPoint y: 202, distance: 238.5
click at [364, 202] on div "**********" at bounding box center [457, 113] width 315 height 212
click at [361, 197] on div at bounding box center [376, 198] width 141 height 7
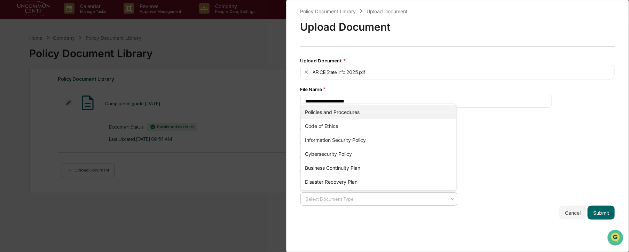
click at [340, 113] on div "Policies and Procedures" at bounding box center [379, 112] width 156 height 14
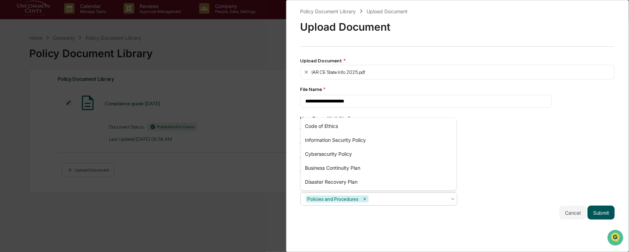
click at [594, 211] on button "Submit" at bounding box center [601, 212] width 27 height 14
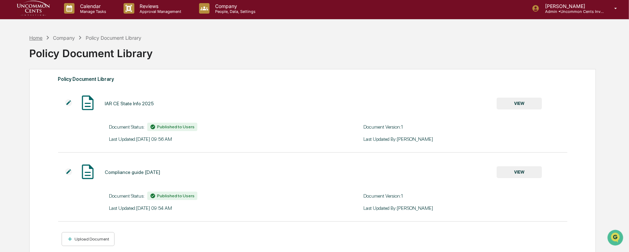
click at [34, 36] on div "Home" at bounding box center [35, 38] width 13 height 6
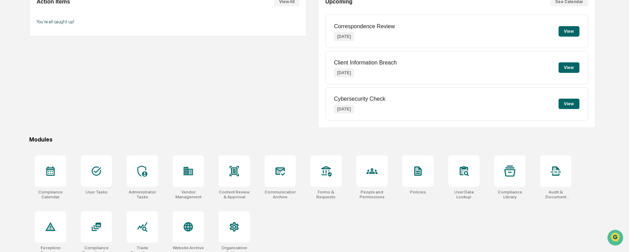
scroll to position [84, 0]
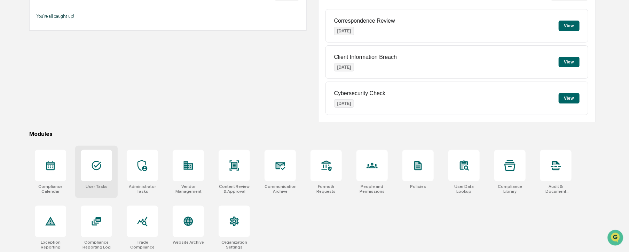
click at [94, 160] on icon at bounding box center [96, 165] width 11 height 11
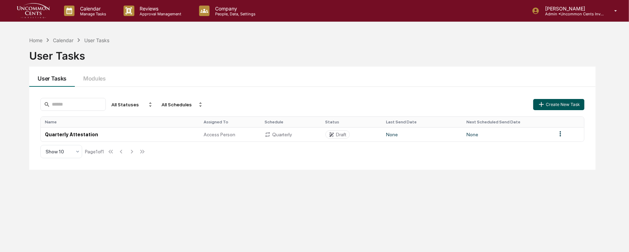
click at [566, 104] on button "Create New Task" at bounding box center [558, 104] width 51 height 11
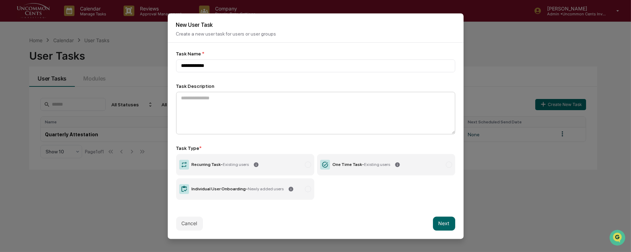
type input "**********"
click at [231, 101] on textarea at bounding box center [315, 113] width 279 height 42
click at [216, 104] on textarea at bounding box center [315, 113] width 279 height 42
click at [215, 102] on textarea at bounding box center [315, 113] width 279 height 42
paste textarea "**********"
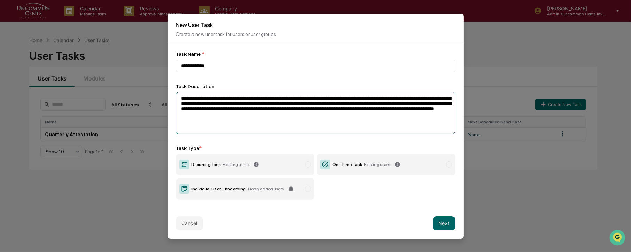
type textarea "**********"
click at [223, 164] on span "Existing users" at bounding box center [236, 164] width 26 height 5
click at [448, 226] on button "Next" at bounding box center [444, 223] width 22 height 14
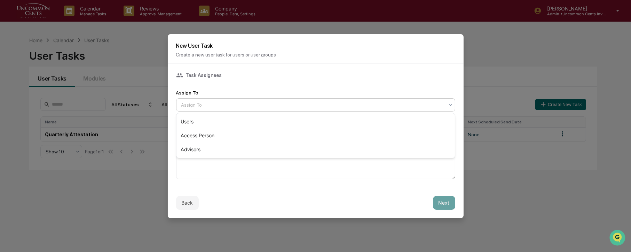
click at [189, 103] on div at bounding box center [312, 104] width 263 height 7
click at [186, 149] on div "Advisors" at bounding box center [316, 149] width 279 height 14
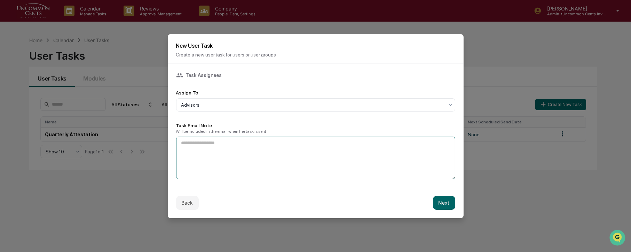
click at [194, 147] on textarea at bounding box center [315, 157] width 279 height 42
paste textarea "**********"
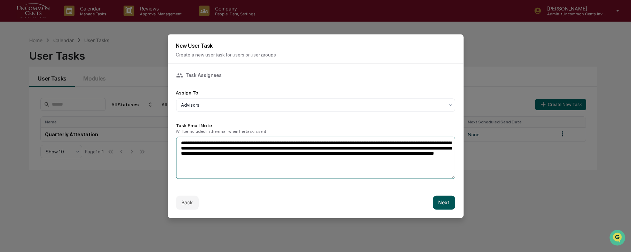
type textarea "**********"
click at [451, 204] on button "Next" at bounding box center [444, 202] width 22 height 14
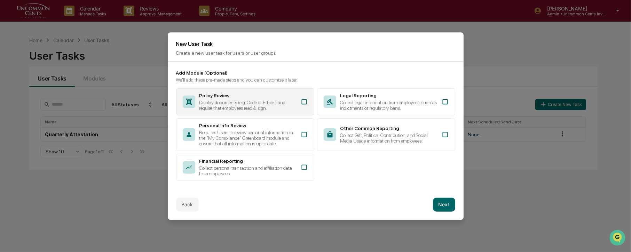
click at [306, 102] on icon at bounding box center [304, 101] width 7 height 7
click at [445, 206] on button "Next" at bounding box center [444, 204] width 22 height 14
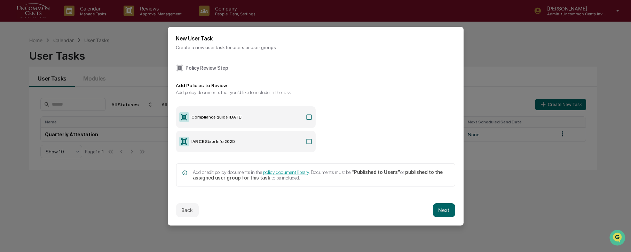
click at [218, 143] on label "IAR CE State Info 2025" at bounding box center [246, 142] width 140 height 22
click at [446, 210] on button "Next" at bounding box center [444, 210] width 22 height 14
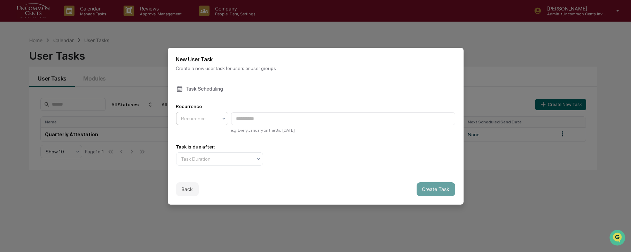
click at [214, 119] on div at bounding box center [199, 118] width 36 height 7
click at [222, 102] on div "Task Scheduling Recurrence 3 results available. Use Up and Down to choose optio…" at bounding box center [315, 125] width 279 height 80
click at [247, 119] on input at bounding box center [343, 118] width 224 height 13
type input "**********"
click at [223, 159] on div at bounding box center [216, 158] width 71 height 7
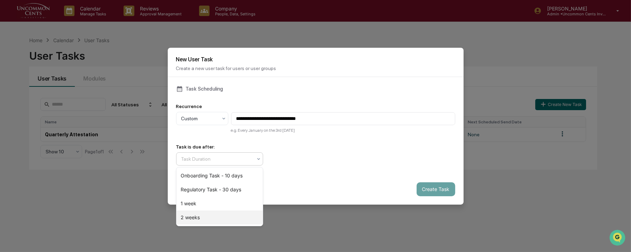
click at [207, 220] on div "2 weeks" at bounding box center [220, 217] width 86 height 14
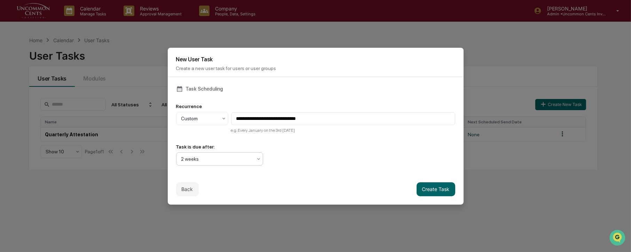
click at [338, 180] on div "Back Create Task" at bounding box center [316, 189] width 296 height 31
click at [442, 191] on button "Create Task" at bounding box center [436, 189] width 39 height 14
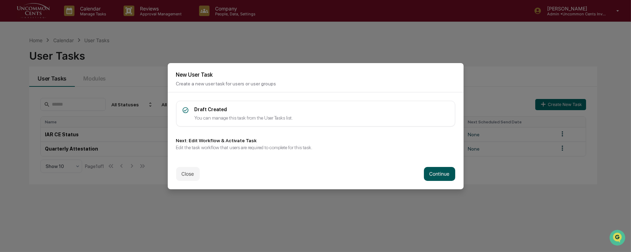
click at [444, 174] on button "Continue" at bounding box center [439, 174] width 31 height 14
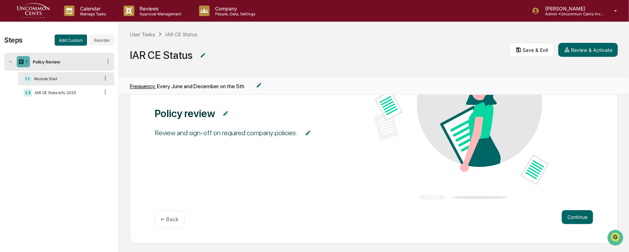
scroll to position [84, 0]
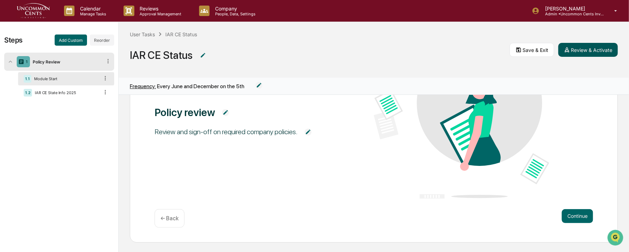
click at [591, 53] on button "Review & Activate" at bounding box center [588, 50] width 60 height 14
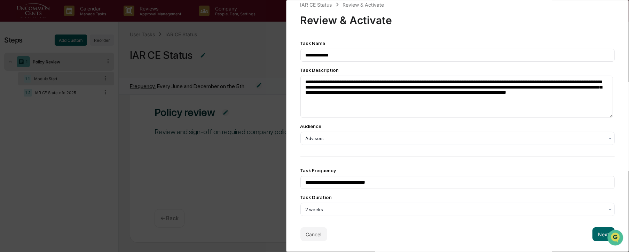
scroll to position [10, 0]
click at [598, 235] on button "Next" at bounding box center [604, 234] width 22 height 14
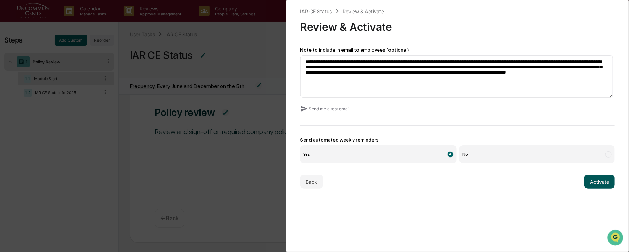
click at [596, 184] on button "Activate" at bounding box center [600, 181] width 30 height 14
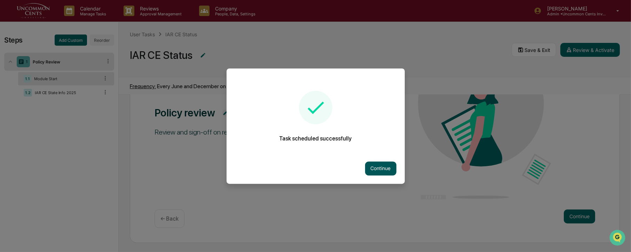
click at [387, 169] on button "Continue" at bounding box center [380, 168] width 31 height 14
